Goal: Task Accomplishment & Management: Manage account settings

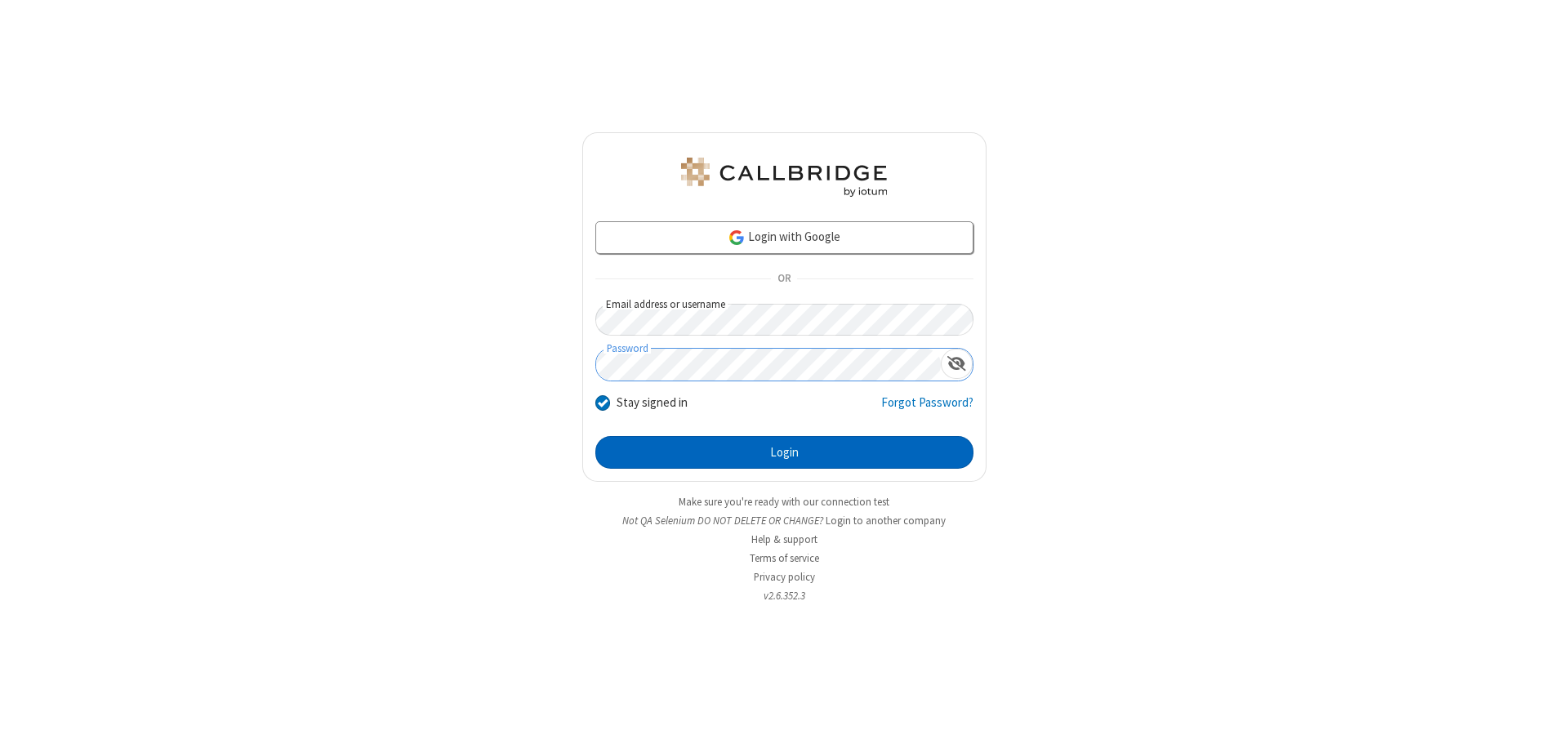
click at [784, 452] on button "Login" at bounding box center [784, 452] width 378 height 32
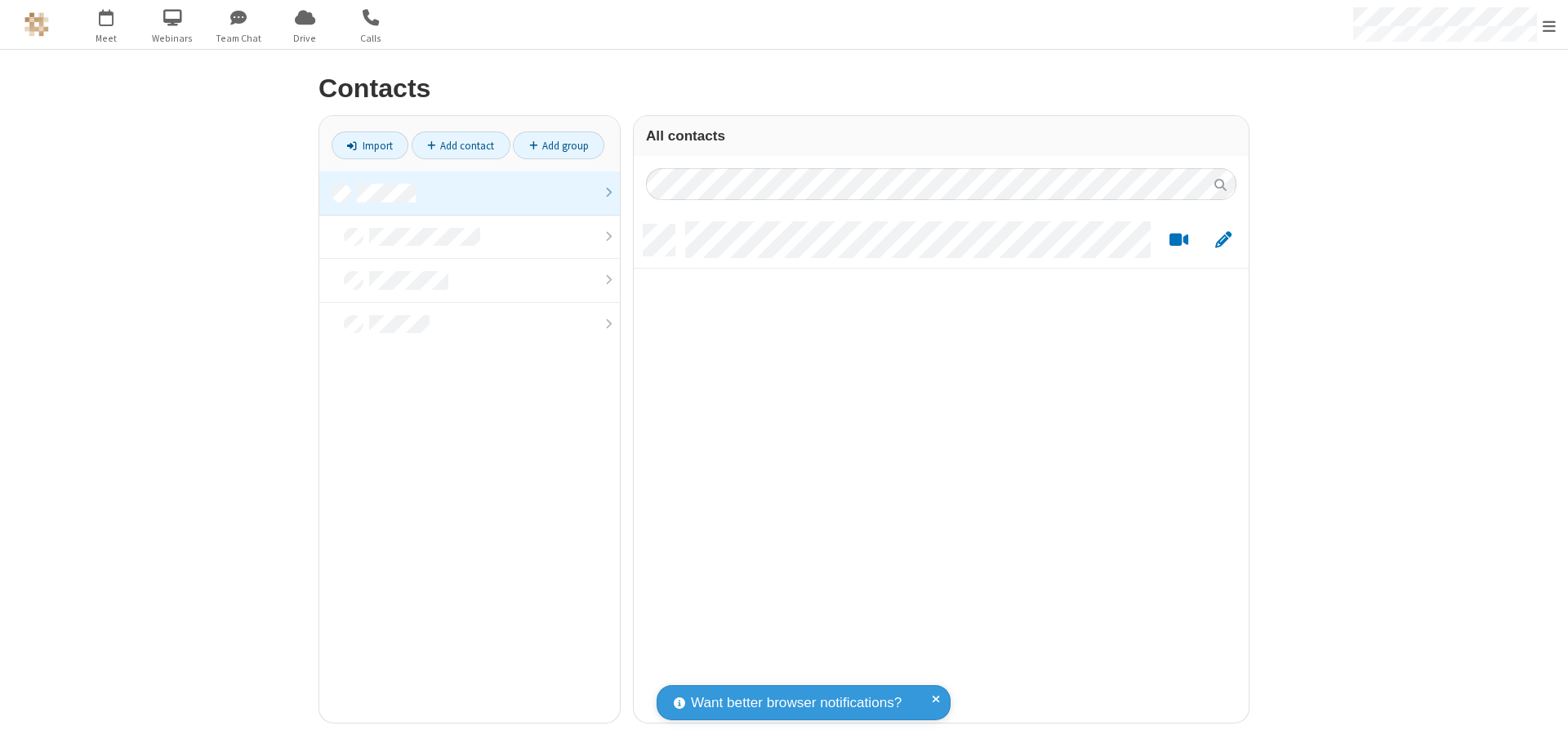
click at [470, 193] on link at bounding box center [470, 194] width 301 height 44
click at [461, 145] on link "Add contact" at bounding box center [461, 145] width 99 height 28
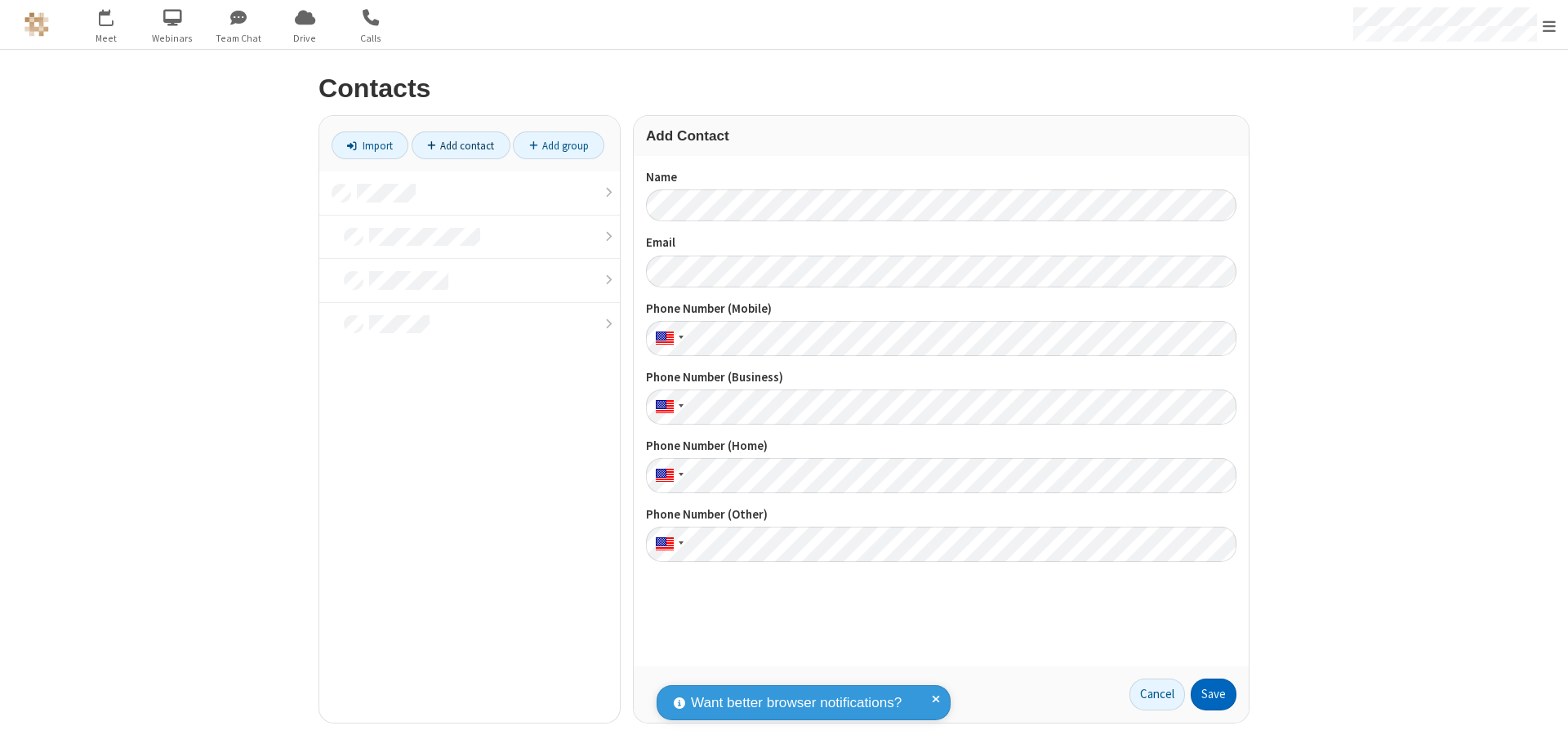
click at [1213, 695] on button "Save" at bounding box center [1213, 695] width 46 height 32
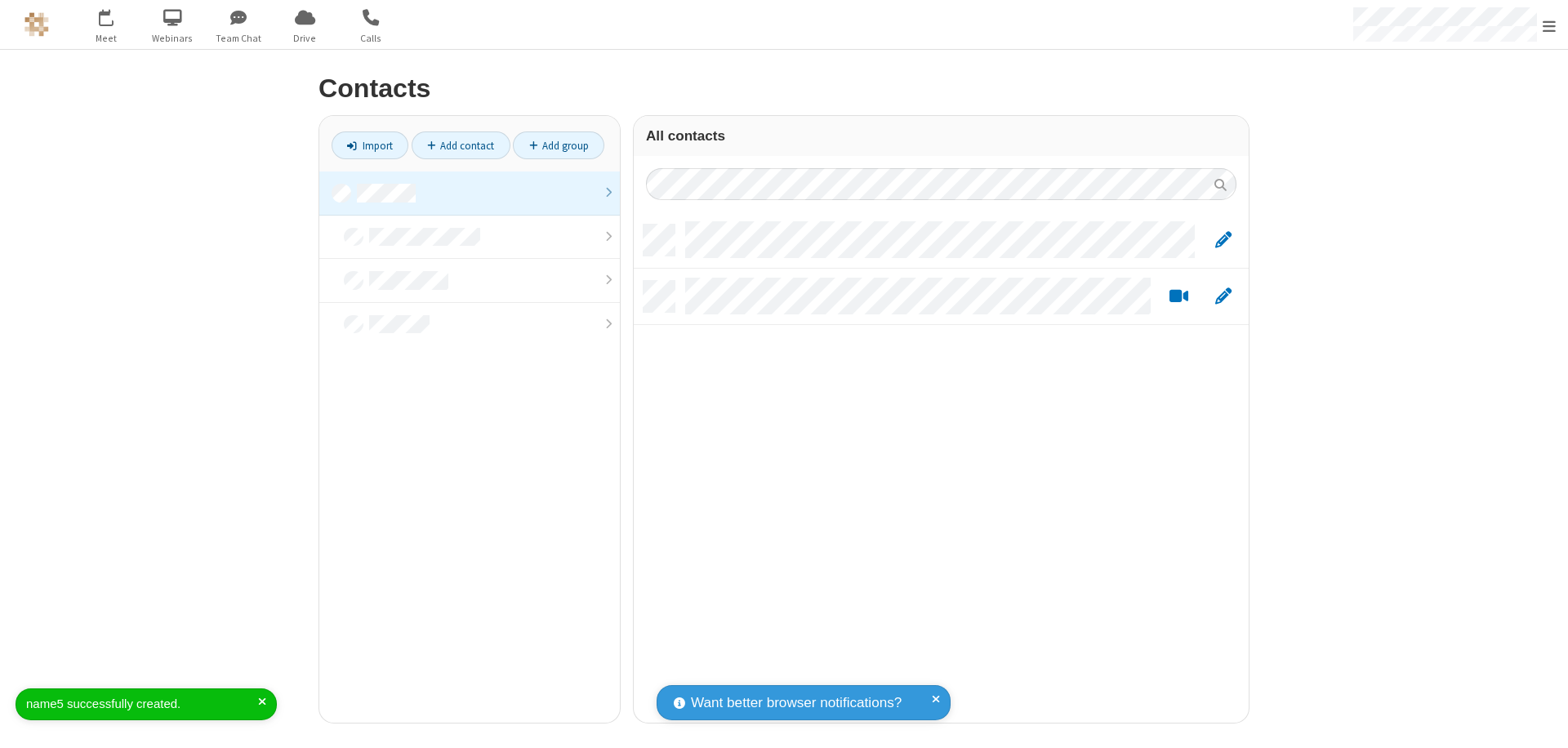
scroll to position [498, 602]
